Goal: Find specific page/section: Find specific page/section

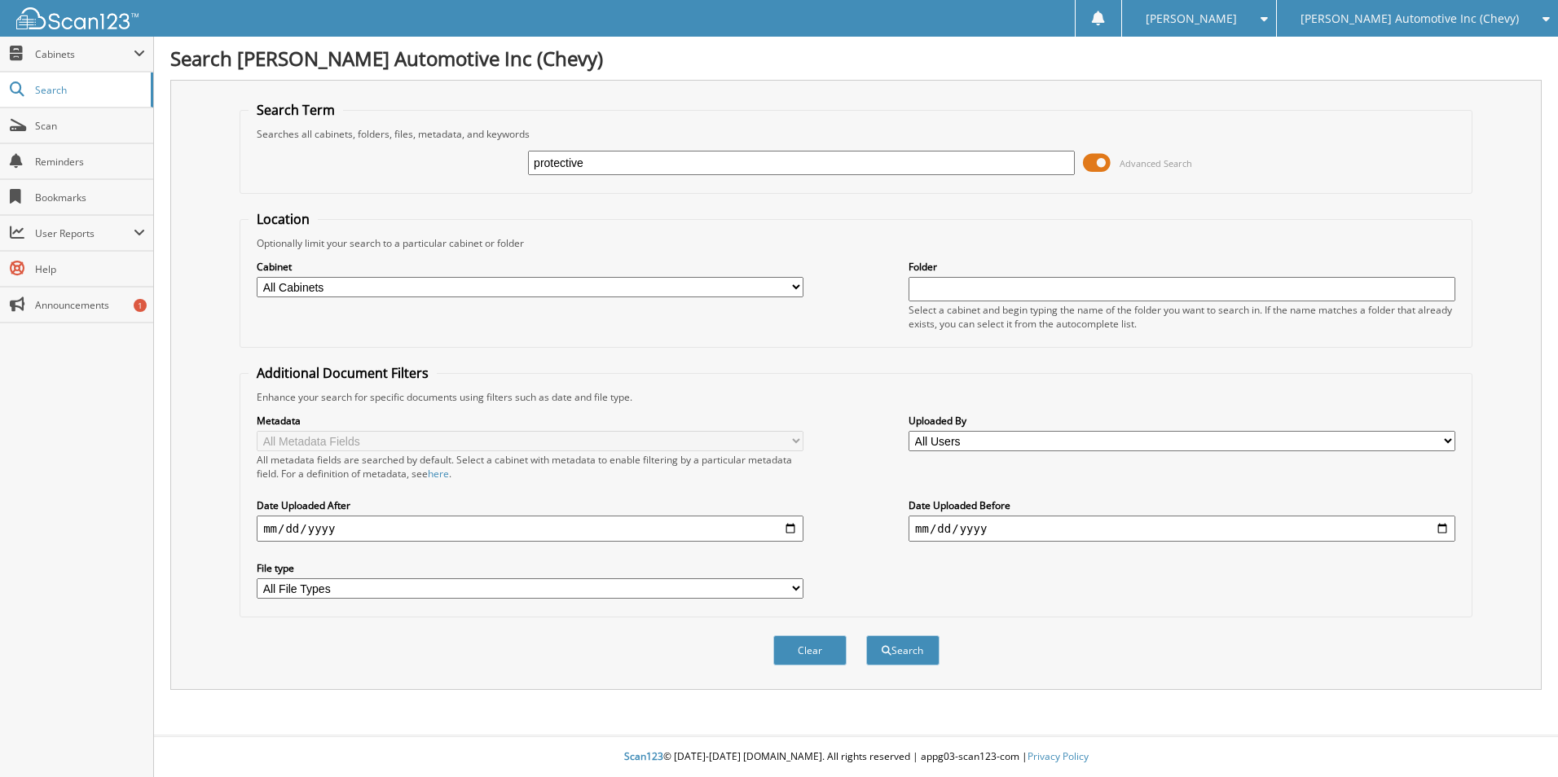
type input "protective"
click at [866, 635] on button "Search" at bounding box center [902, 650] width 73 height 30
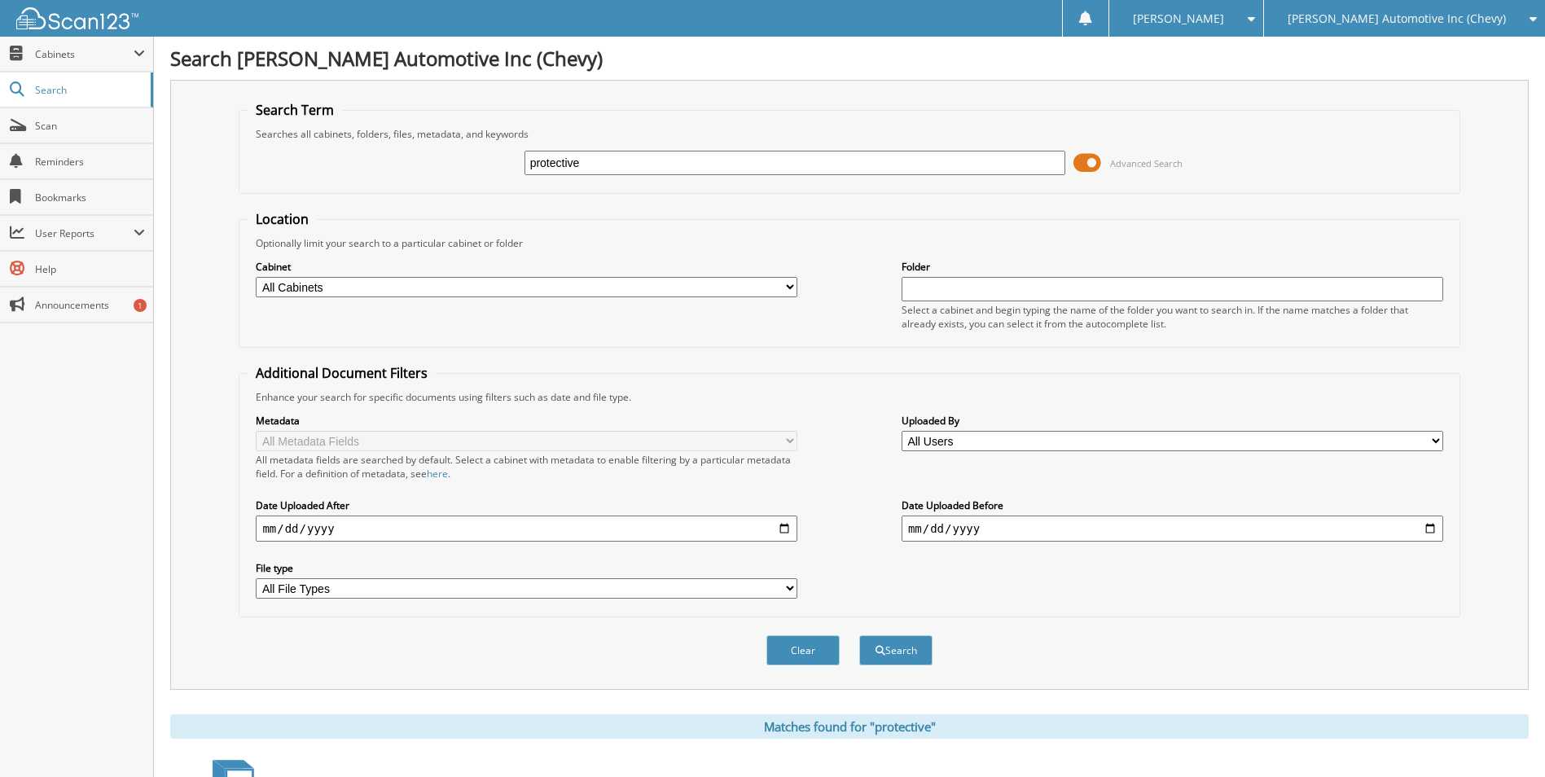
drag, startPoint x: 600, startPoint y: 161, endPoint x: 476, endPoint y: 170, distance: 125.0
click at [476, 170] on div "protective Advanced Search" at bounding box center [849, 163] width 1203 height 44
type input "aul corp"
click at [859, 635] on button "Search" at bounding box center [895, 650] width 73 height 30
drag, startPoint x: 601, startPoint y: 163, endPoint x: 481, endPoint y: 162, distance: 120.6
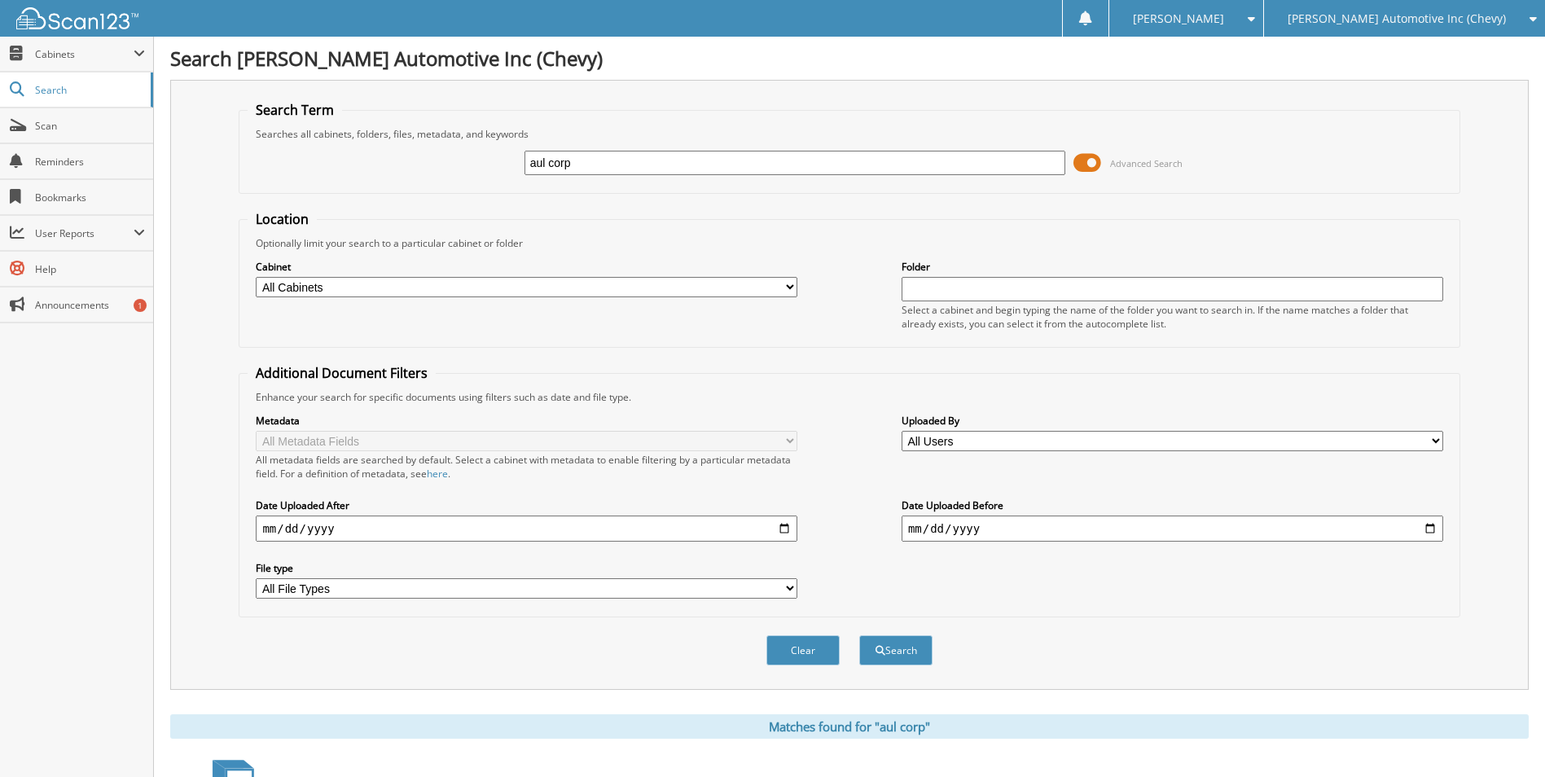
click at [481, 162] on div "aul corp Advanced Search" at bounding box center [849, 163] width 1203 height 44
type input "16510"
click at [859, 635] on button "Search" at bounding box center [895, 650] width 73 height 30
click at [36, 53] on span "Cabinets" at bounding box center [84, 54] width 99 height 14
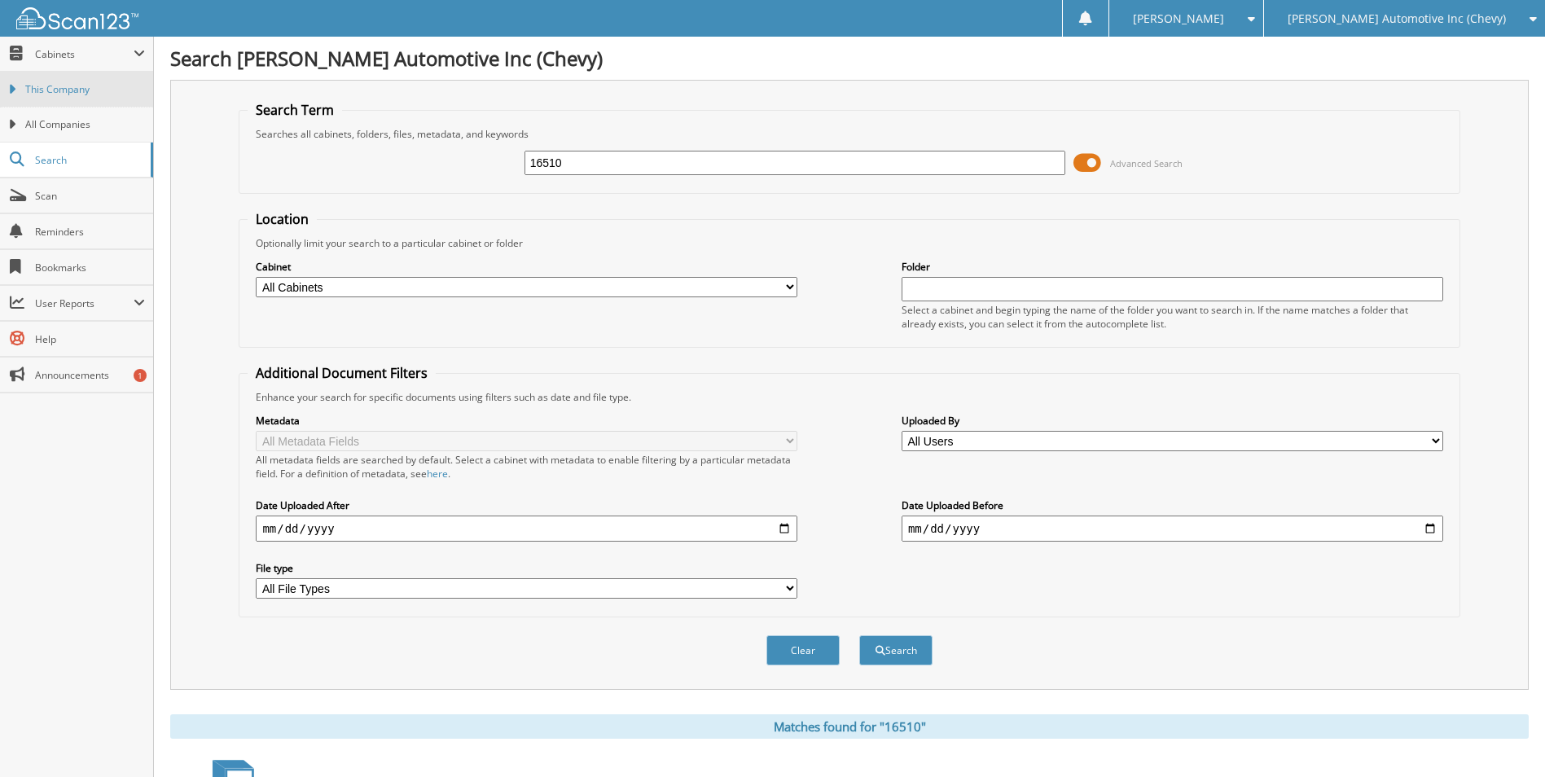
click at [83, 96] on span "This Company" at bounding box center [85, 89] width 120 height 15
